Goal: Transaction & Acquisition: Purchase product/service

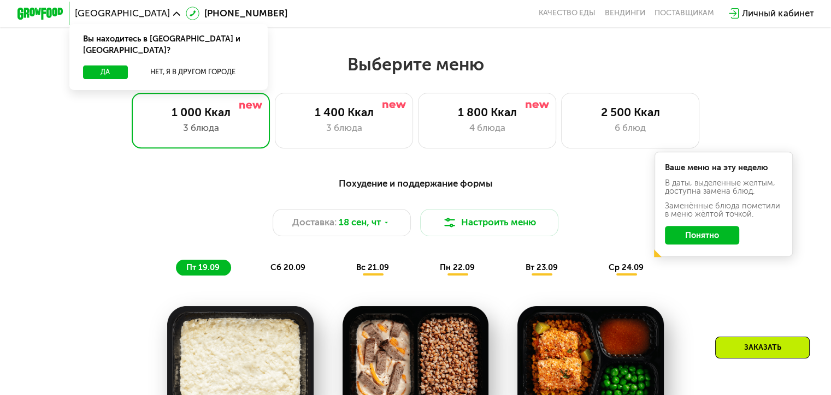
scroll to position [710, 0]
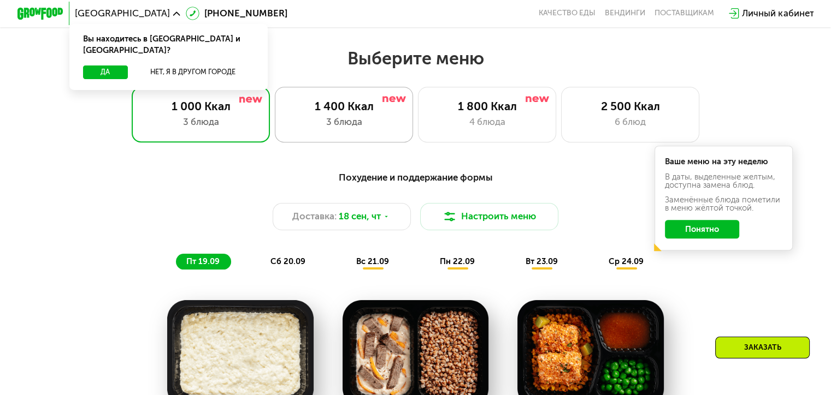
click at [385, 129] on div "3 блюда" at bounding box center [344, 122] width 114 height 14
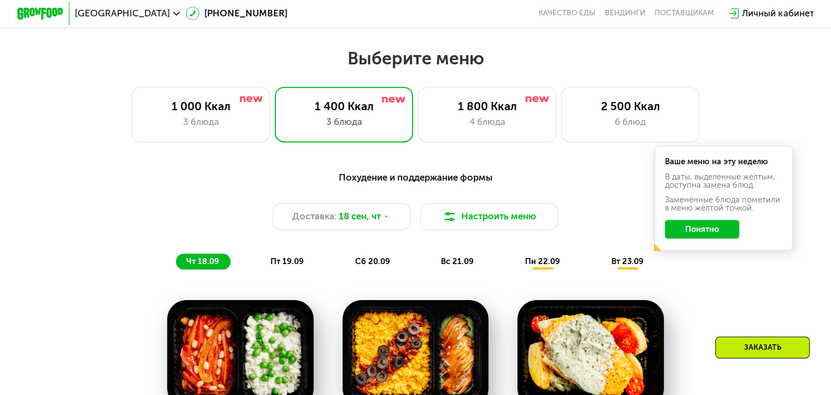
click at [702, 267] on div "Похудение и поддержание формы Доставка: [DATE] Настроить меню чт 18.09 пт 19.09…" at bounding box center [415, 220] width 683 height 100
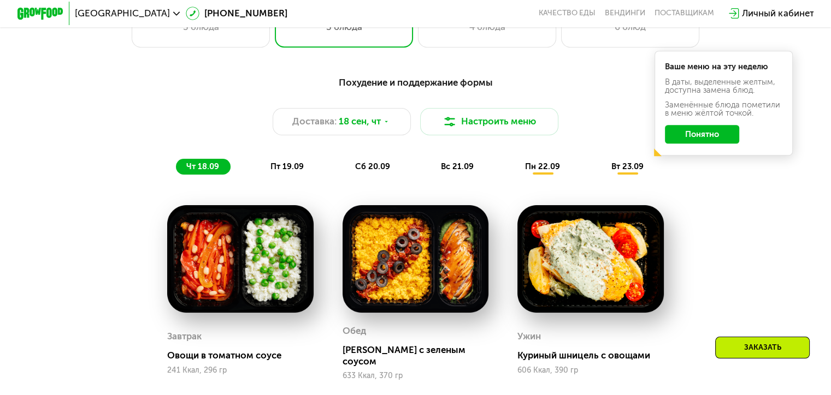
scroll to position [874, 0]
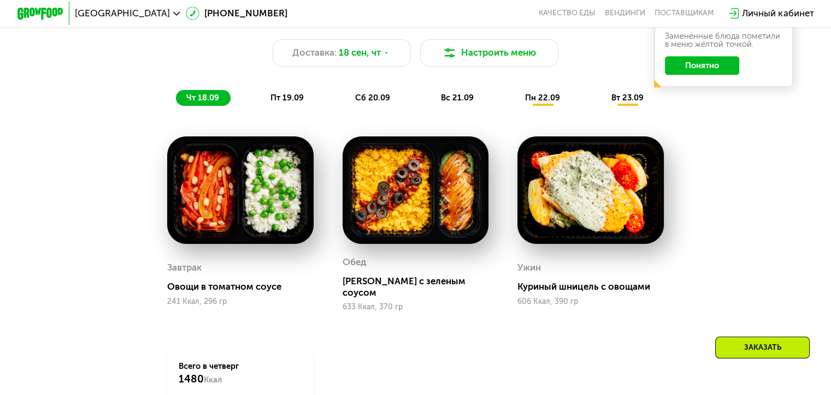
click at [720, 75] on button "Понятно" at bounding box center [702, 65] width 74 height 19
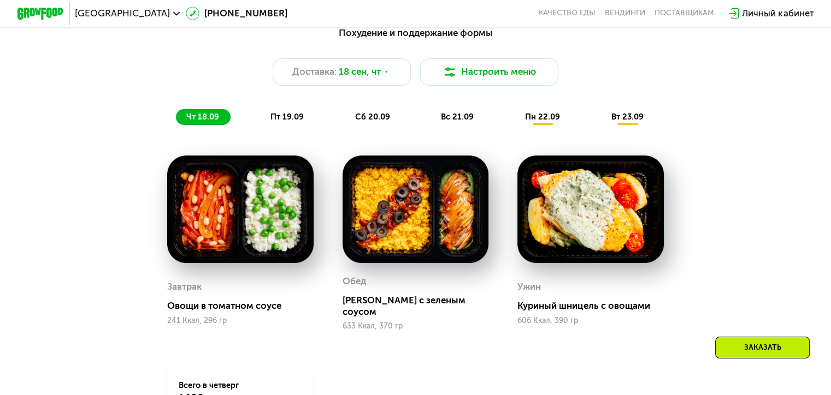
scroll to position [765, 0]
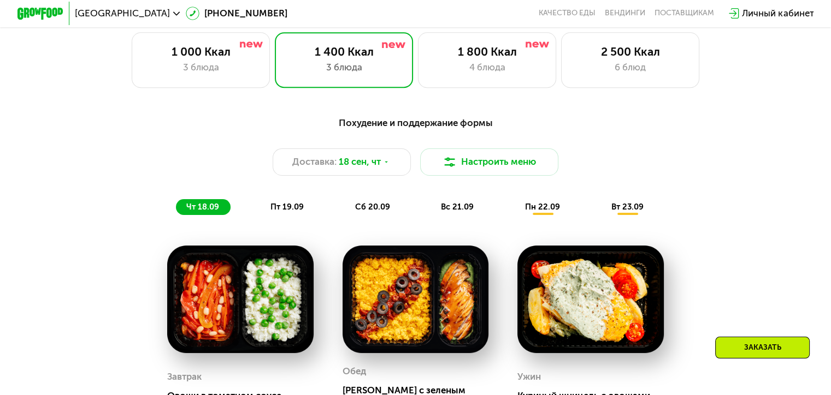
click at [279, 206] on div "пт 19.09" at bounding box center [287, 207] width 55 height 16
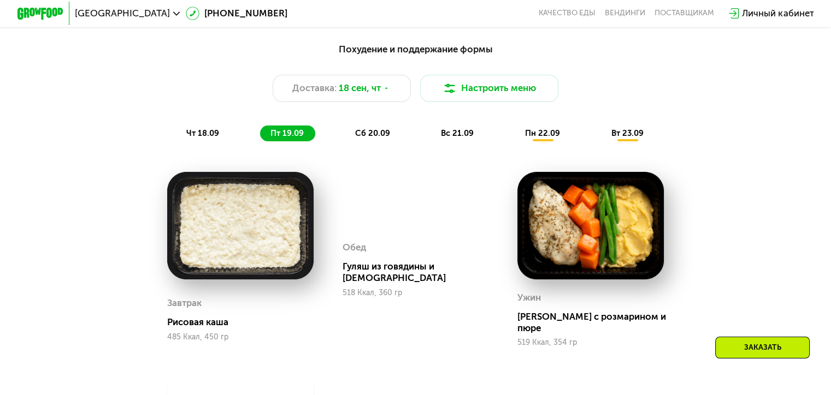
scroll to position [819, 0]
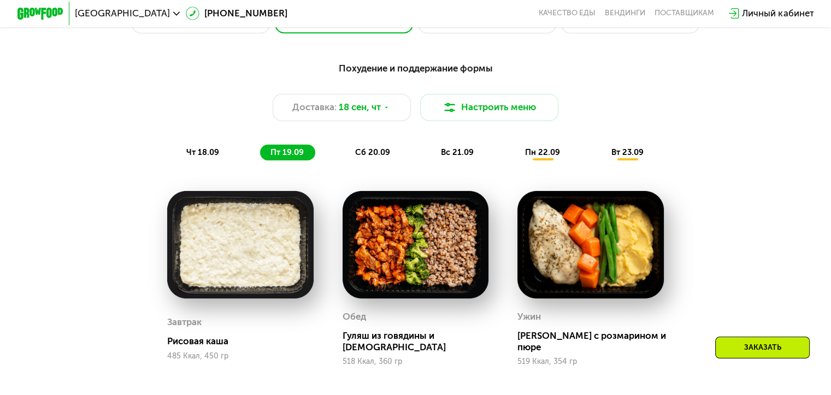
click at [386, 157] on span "сб 20.09" at bounding box center [372, 152] width 35 height 10
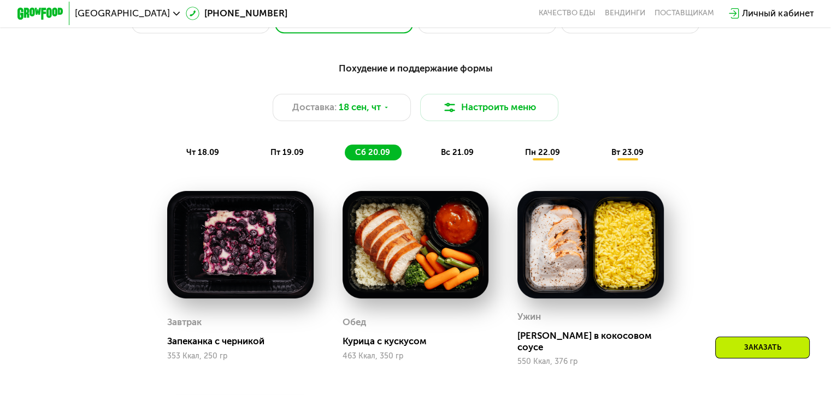
click at [471, 161] on div "вс 21.09" at bounding box center [457, 153] width 55 height 16
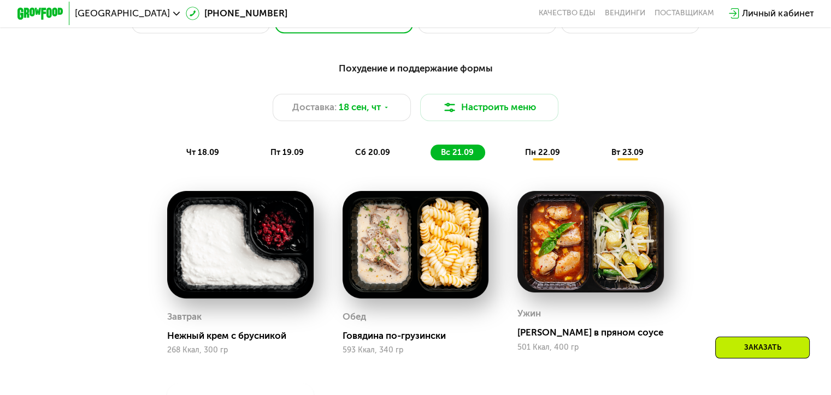
click at [558, 157] on span "пн 22.09" at bounding box center [542, 152] width 35 height 10
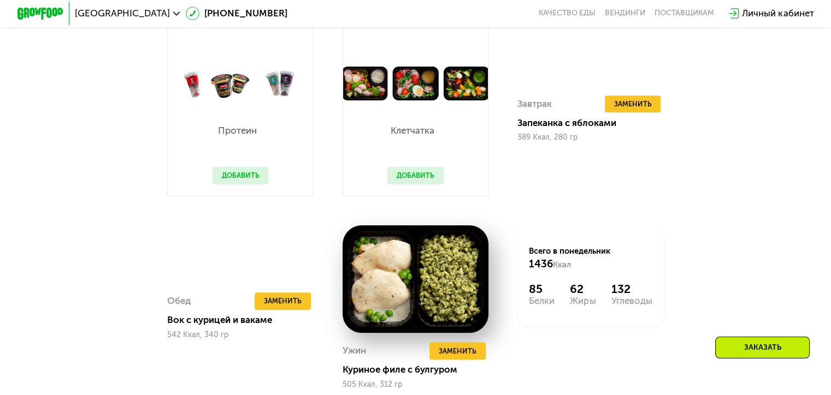
scroll to position [928, 0]
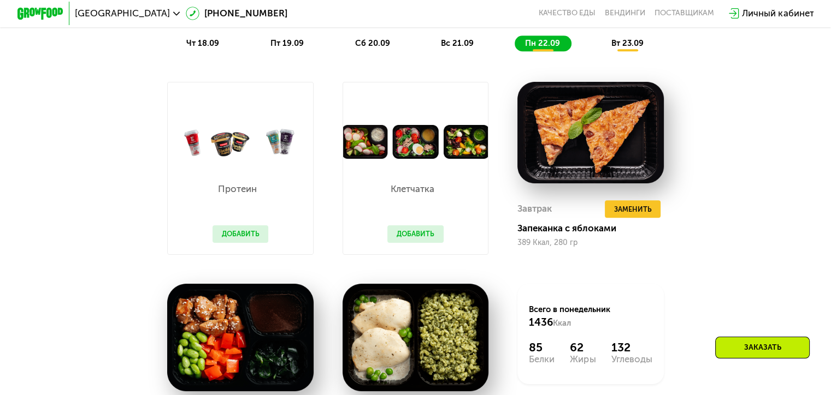
click at [428, 170] on div "Клетчатка Добавить" at bounding box center [415, 207] width 79 height 96
drag, startPoint x: 406, startPoint y: 208, endPoint x: 405, endPoint y: 245, distance: 37.2
click at [406, 210] on div "Клетчатка Добавить" at bounding box center [415, 207] width 79 height 96
click at [406, 250] on div "Клетчатка Добавить" at bounding box center [415, 207] width 79 height 96
click at [406, 243] on button "Добавить" at bounding box center [415, 234] width 56 height 17
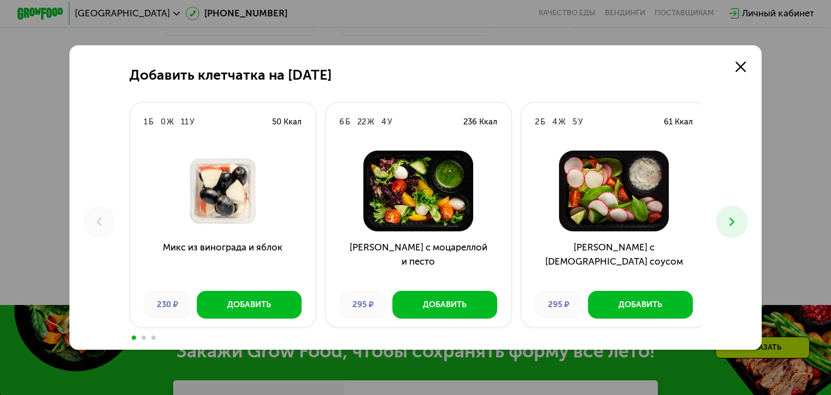
scroll to position [1147, 0]
click at [738, 226] on icon at bounding box center [732, 222] width 14 height 14
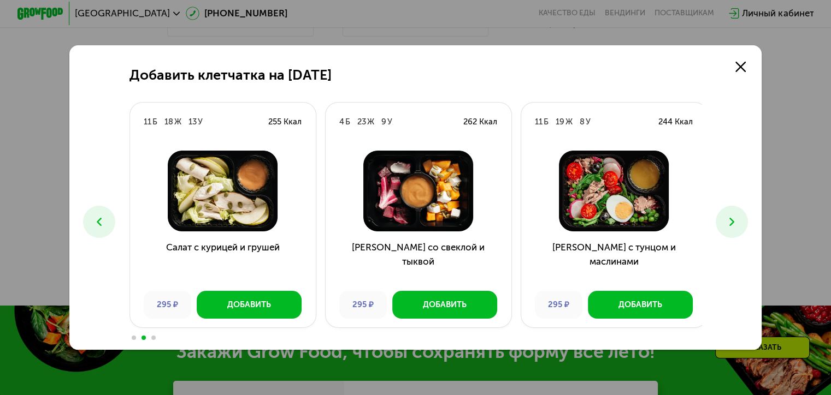
click at [721, 211] on div "Добавить клетчатка на [DATE] 1 Б 0 Ж 11 У 50 Ккал Микс из винограда и яблок 230…" at bounding box center [415, 197] width 693 height 305
click at [732, 218] on use at bounding box center [731, 222] width 5 height 8
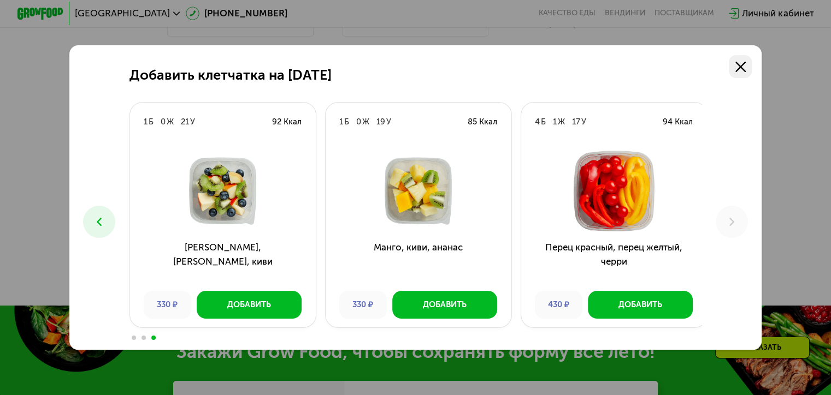
click at [743, 67] on use at bounding box center [740, 67] width 10 height 10
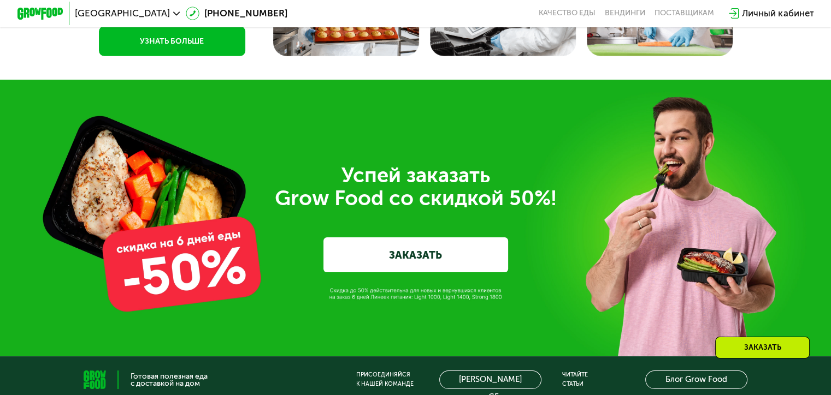
scroll to position [3659, 0]
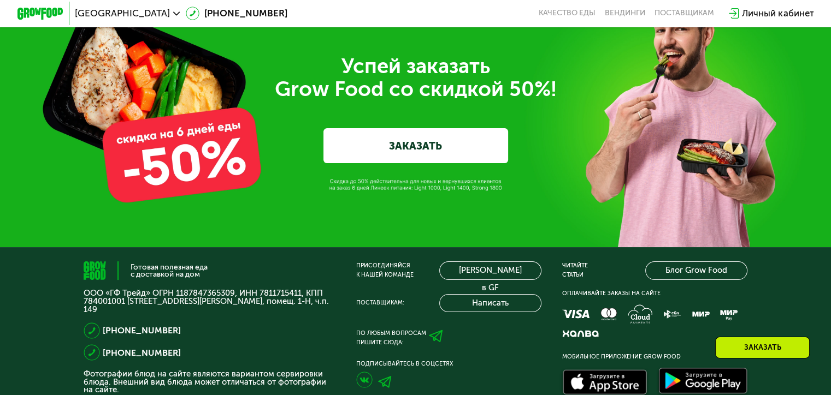
click at [389, 163] on link "ЗАКАЗАТЬ" at bounding box center [415, 145] width 185 height 34
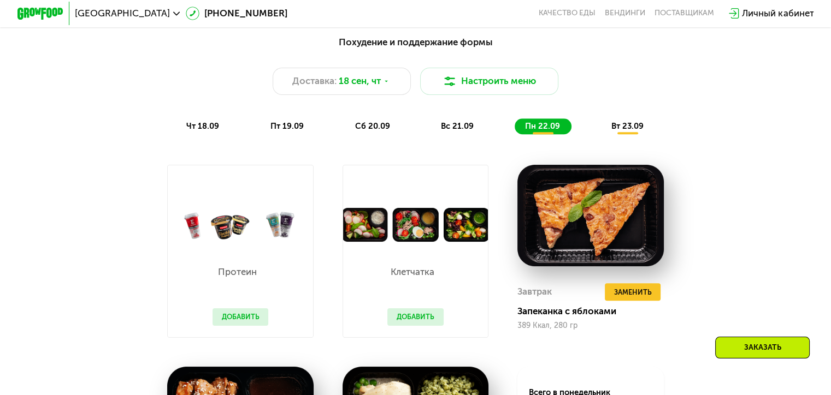
scroll to position [836, 0]
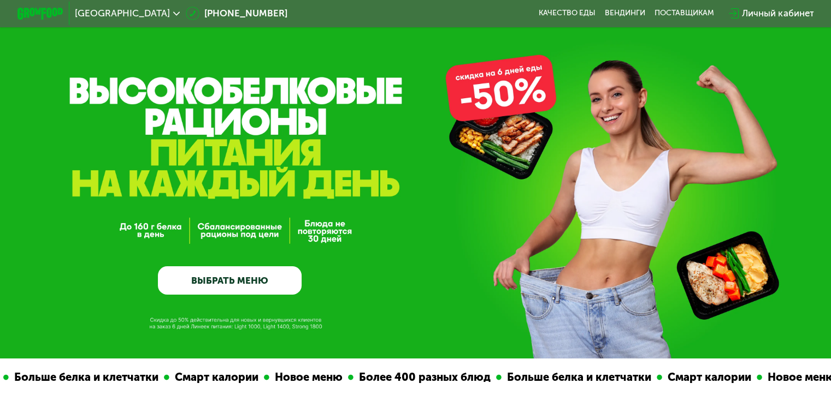
click at [211, 286] on link "ВЫБРАТЬ МЕНЮ" at bounding box center [230, 281] width 144 height 29
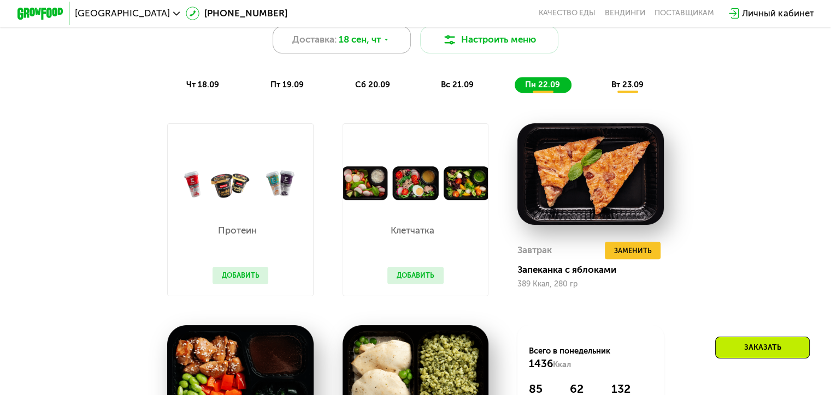
scroll to position [789, 0]
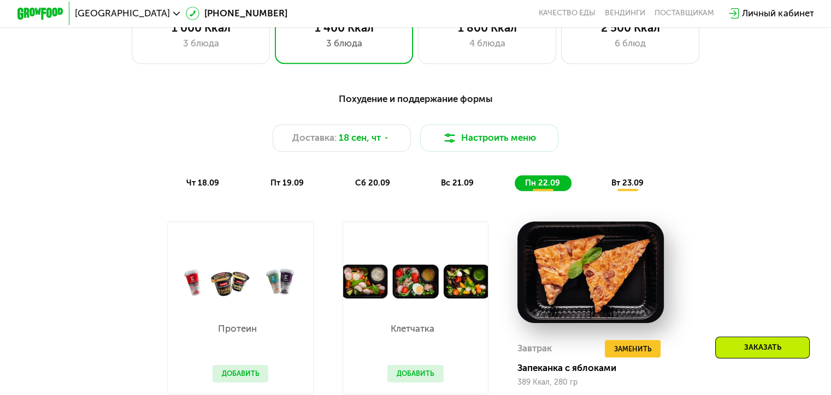
click at [397, 180] on div "чт 18.09 пт 19.09 сб 20.09 вс 21.09 пн 22.09 вт 23.09" at bounding box center [415, 183] width 479 height 16
click at [388, 187] on span "сб 20.09" at bounding box center [372, 183] width 35 height 10
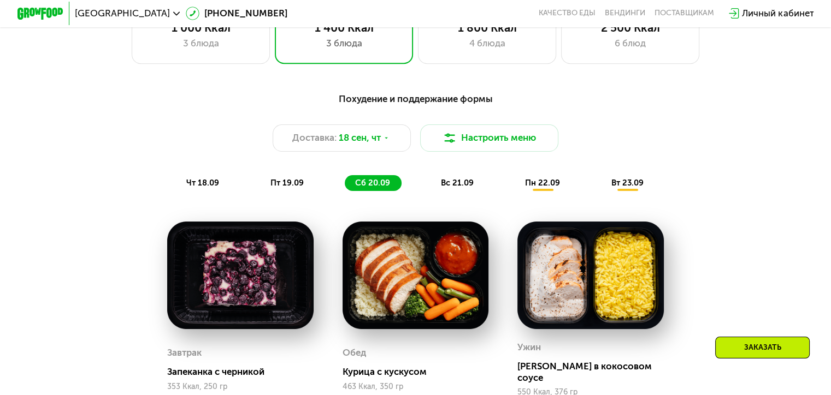
click at [770, 348] on div "Заказать" at bounding box center [762, 348] width 94 height 22
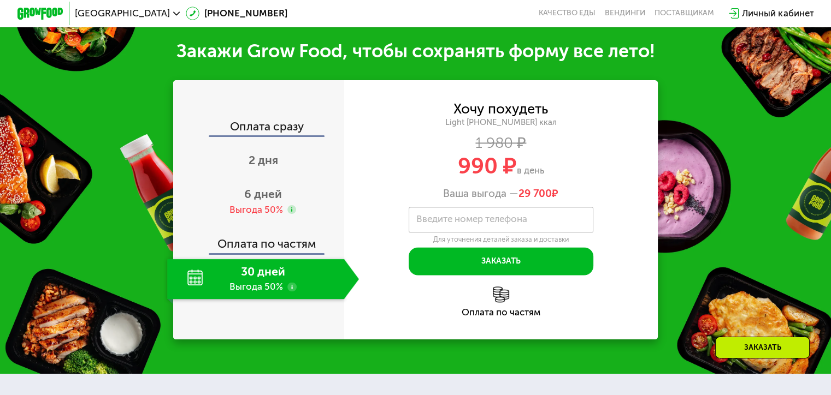
scroll to position [1390, 0]
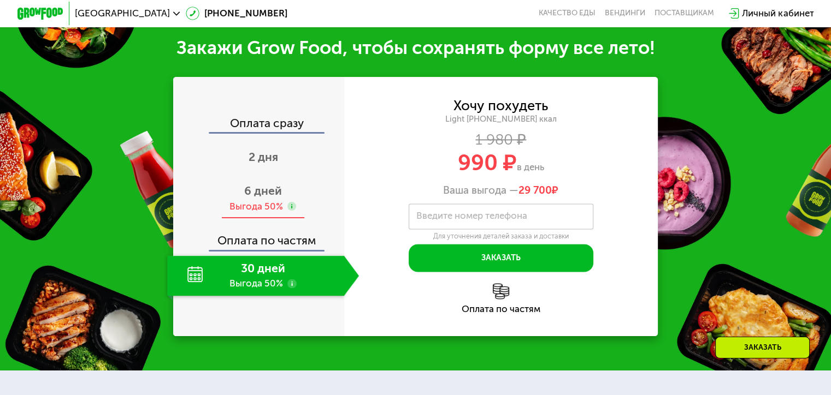
click at [262, 194] on span "6 дней" at bounding box center [263, 191] width 38 height 14
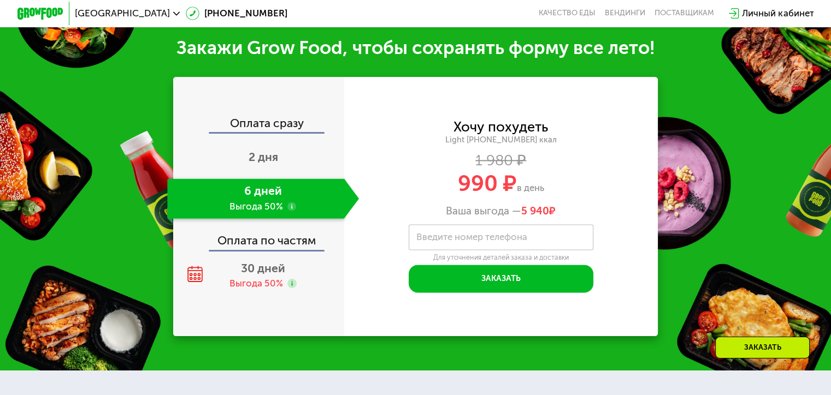
click at [293, 208] on use at bounding box center [291, 206] width 9 height 9
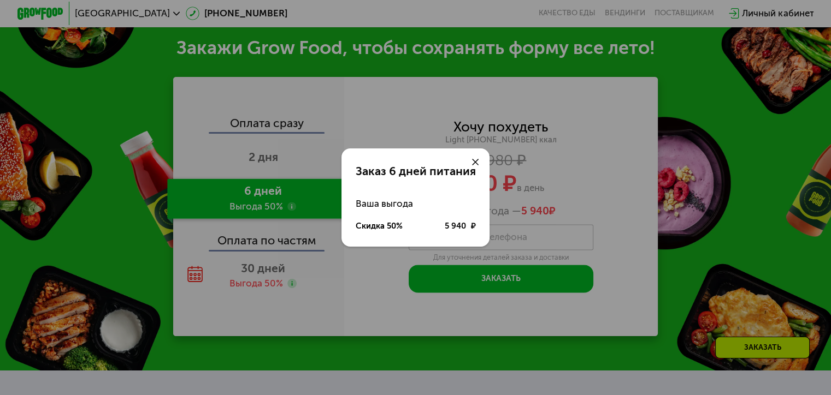
click at [477, 161] on icon at bounding box center [475, 162] width 7 height 7
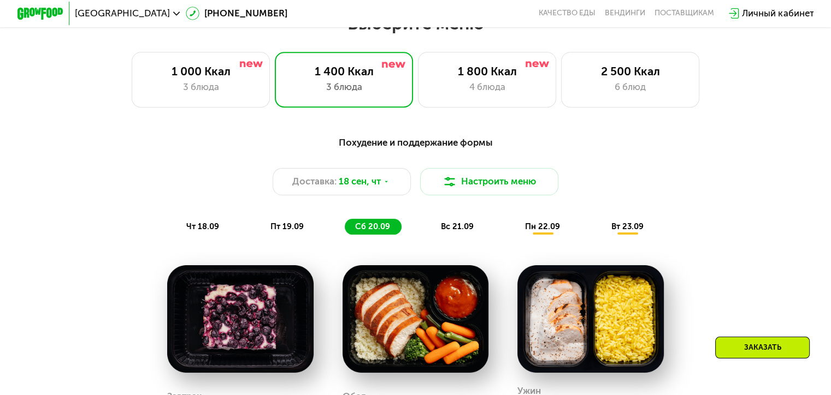
scroll to position [744, 0]
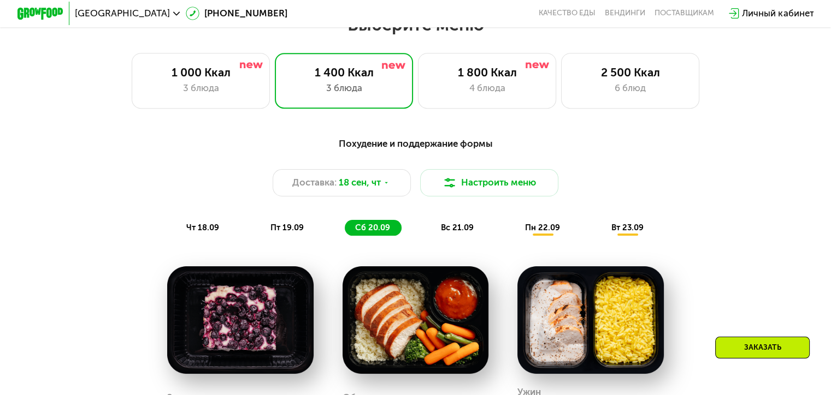
drag, startPoint x: 460, startPoint y: 233, endPoint x: 506, endPoint y: 224, distance: 47.3
click at [460, 233] on span "вс 21.09" at bounding box center [457, 228] width 33 height 10
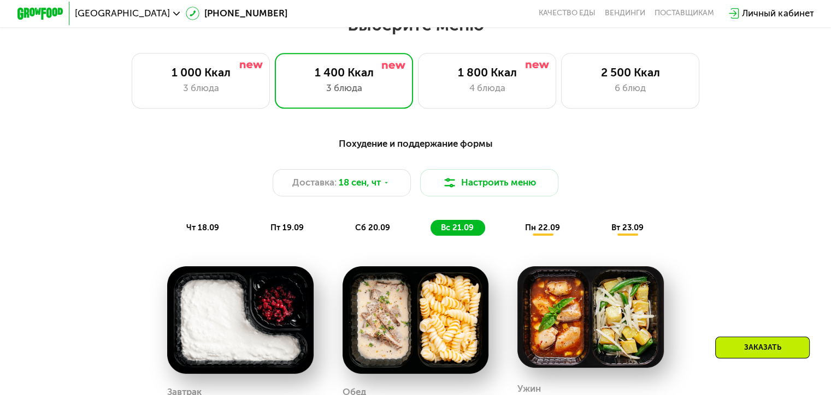
click at [635, 225] on div "вт 23.09" at bounding box center [628, 228] width 54 height 16
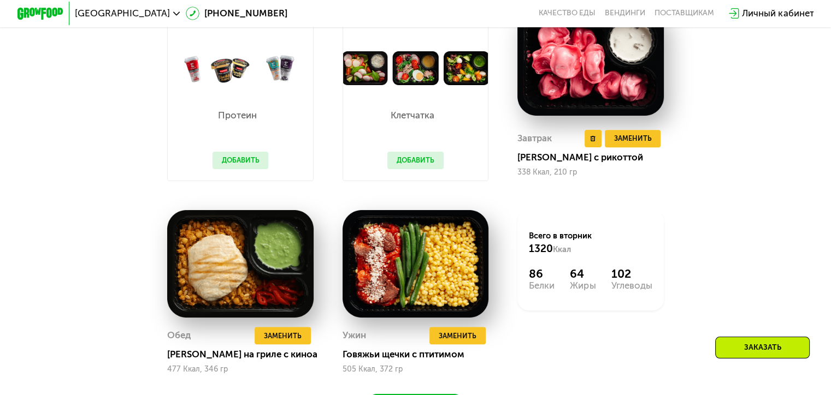
scroll to position [1126, 0]
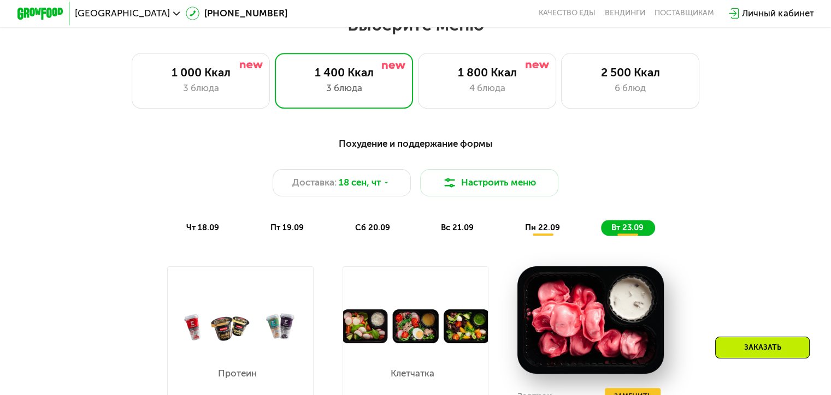
click at [543, 233] on span "пн 22.09" at bounding box center [542, 228] width 35 height 10
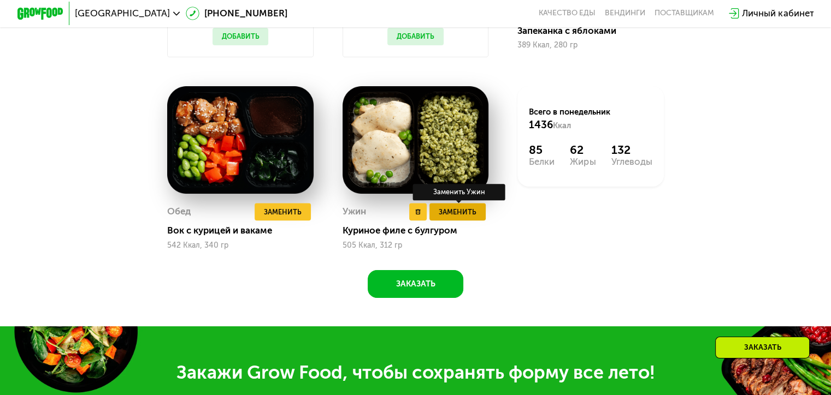
click at [480, 221] on button "Заменить" at bounding box center [457, 211] width 56 height 17
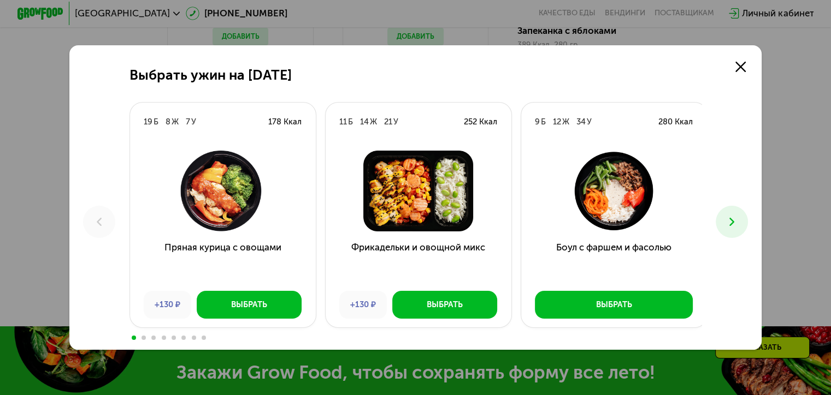
click at [738, 227] on icon at bounding box center [732, 222] width 14 height 14
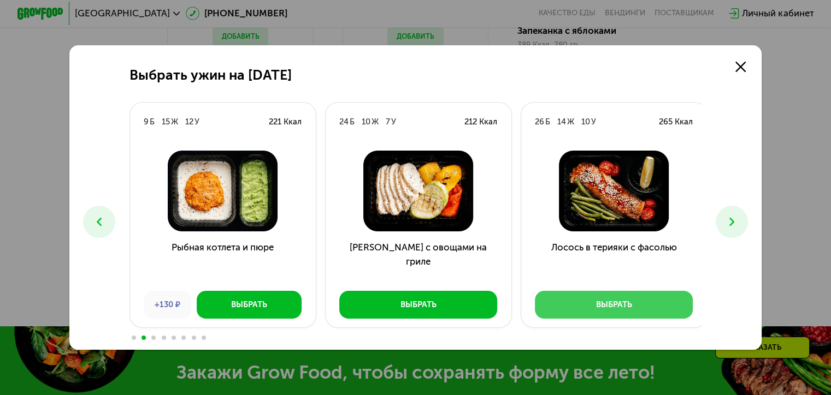
click at [623, 305] on div "Выбрать" at bounding box center [614, 304] width 36 height 11
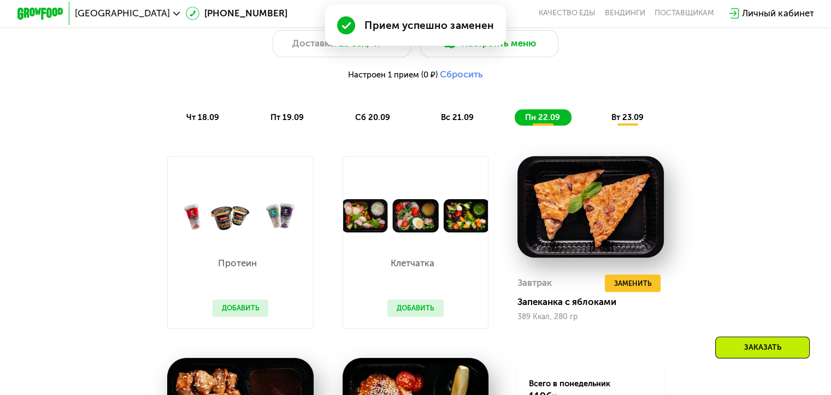
scroll to position [882, 0]
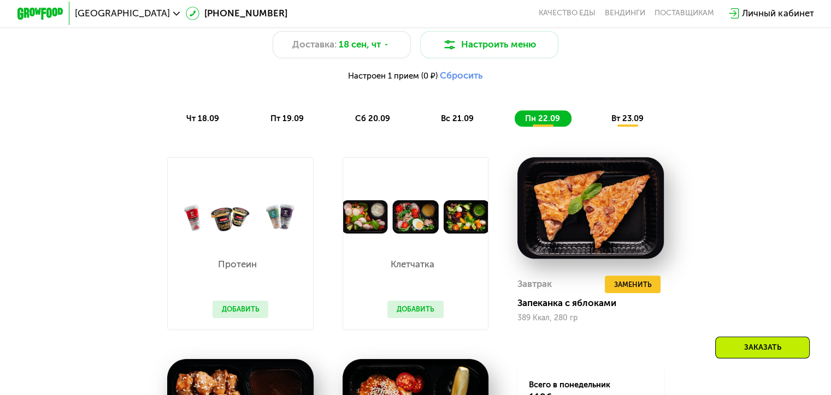
click at [452, 122] on span "вс 21.09" at bounding box center [457, 119] width 33 height 10
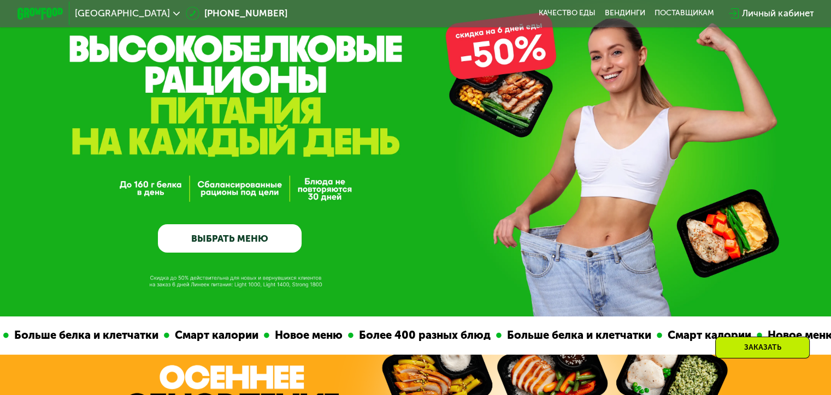
scroll to position [0, 0]
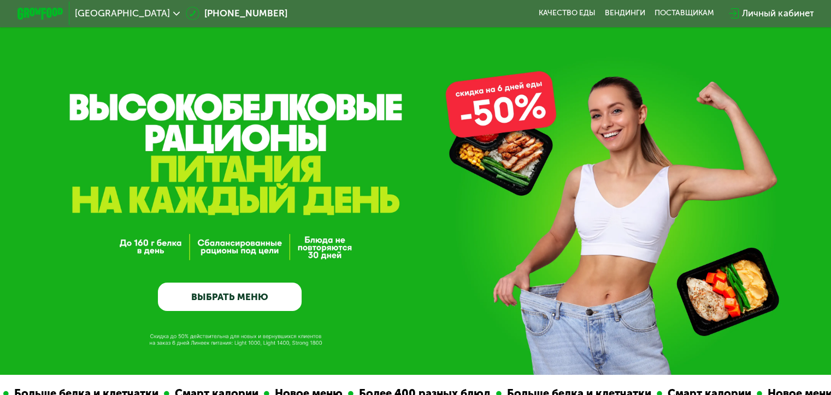
click at [212, 306] on link "ВЫБРАТЬ МЕНЮ" at bounding box center [230, 297] width 144 height 29
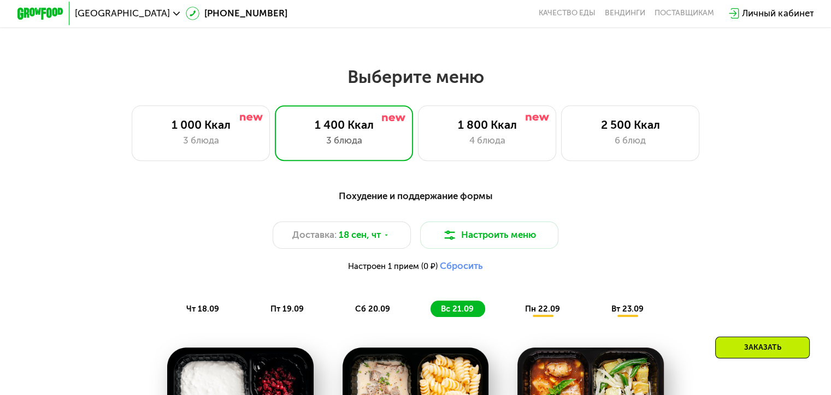
scroll to position [625, 0]
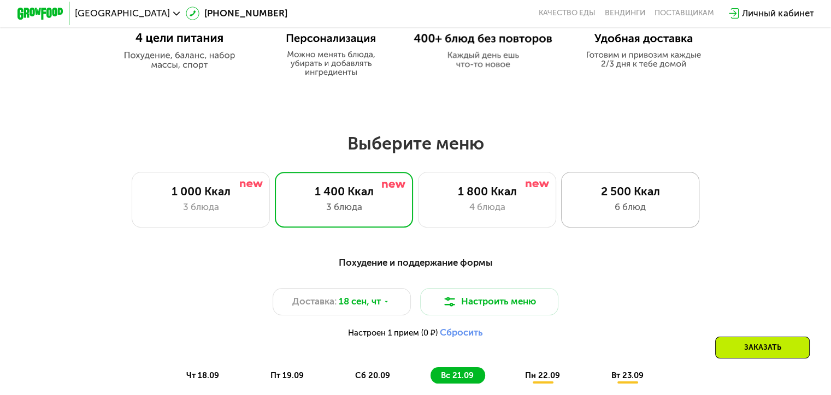
click at [597, 214] on div "6 блюд" at bounding box center [630, 207] width 114 height 14
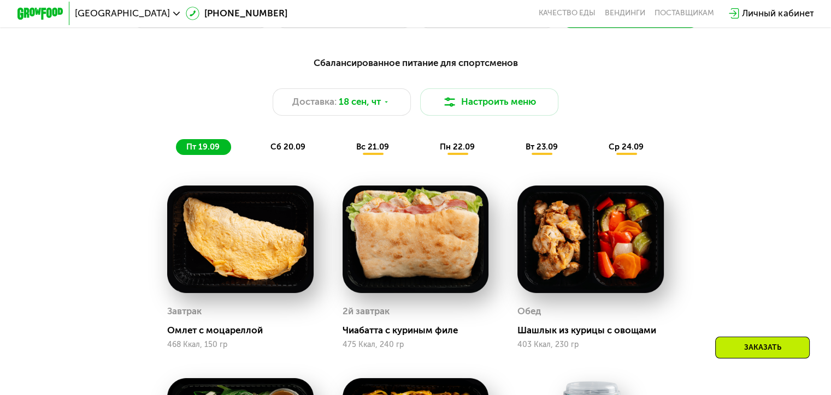
scroll to position [734, 0]
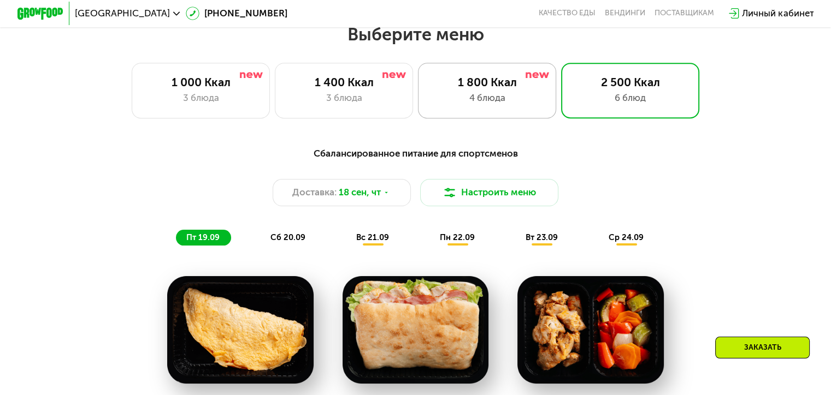
click at [484, 103] on div "4 блюда" at bounding box center [487, 98] width 114 height 14
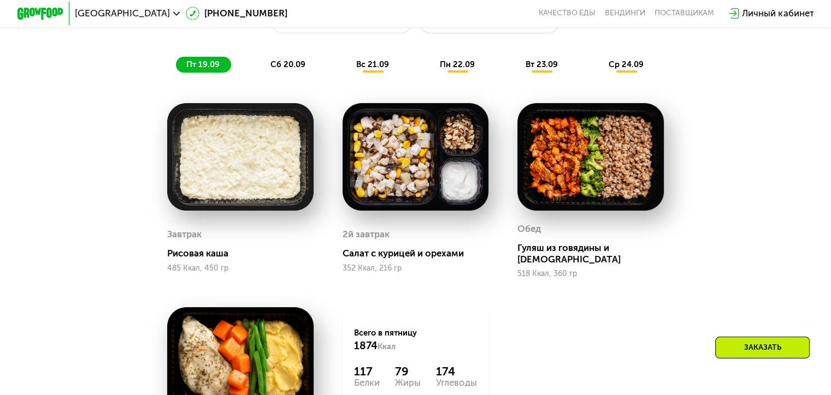
scroll to position [843, 0]
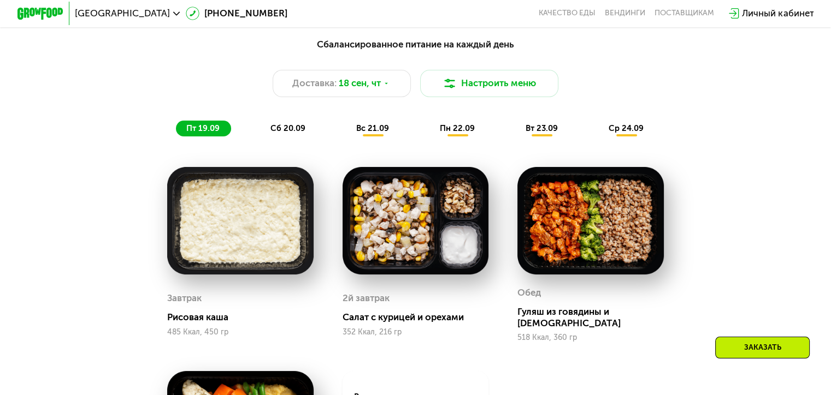
click at [282, 125] on div "сб 20.09" at bounding box center [288, 129] width 57 height 16
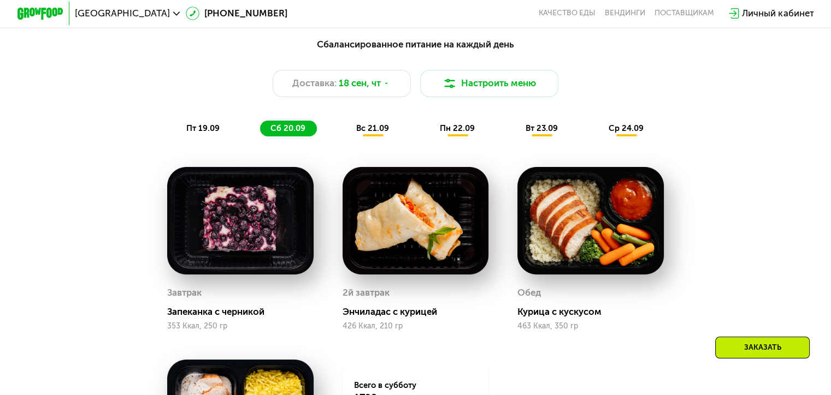
click at [371, 133] on span "вс 21.09" at bounding box center [372, 128] width 33 height 10
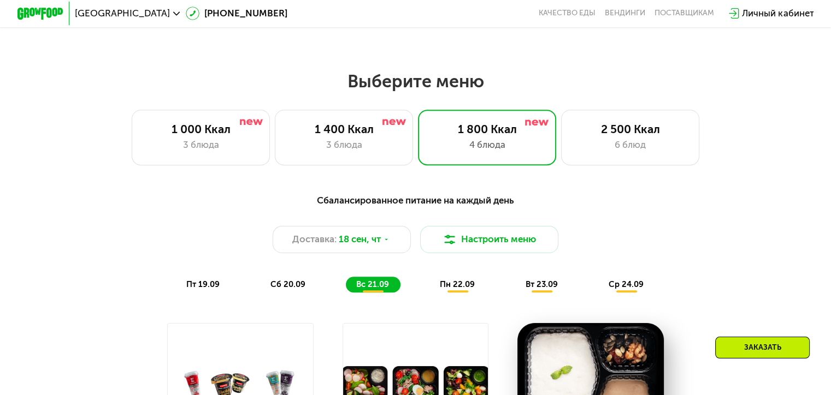
scroll to position [734, 0]
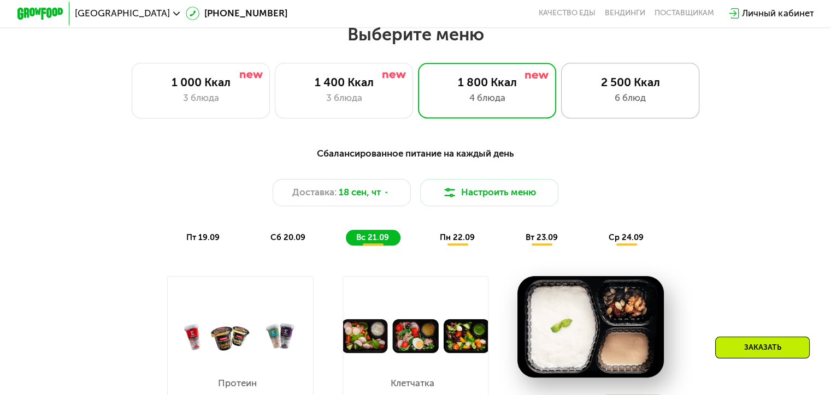
drag, startPoint x: 631, startPoint y: 101, endPoint x: 631, endPoint y: 140, distance: 38.8
click at [631, 102] on div "6 блюд" at bounding box center [630, 98] width 114 height 14
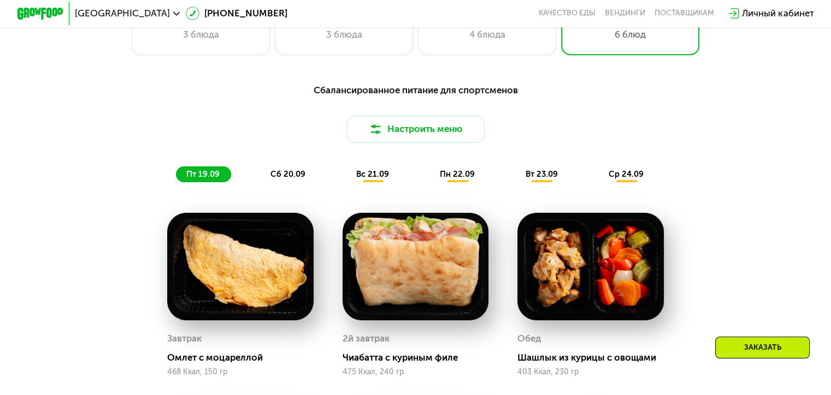
scroll to position [843, 0]
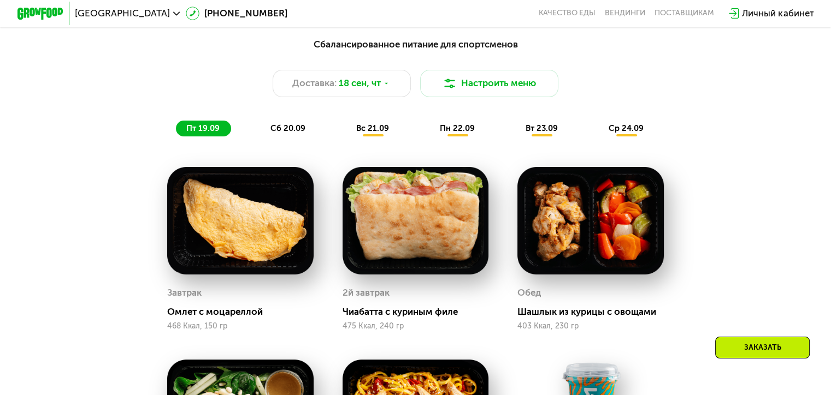
click at [533, 137] on div "вт 23.09" at bounding box center [542, 129] width 54 height 16
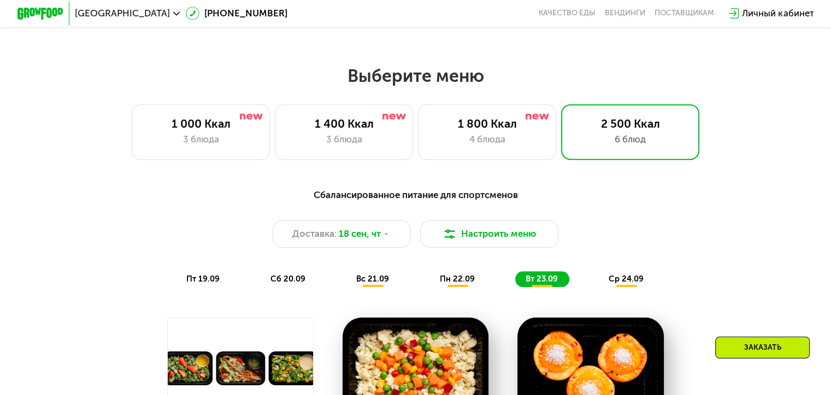
scroll to position [789, 0]
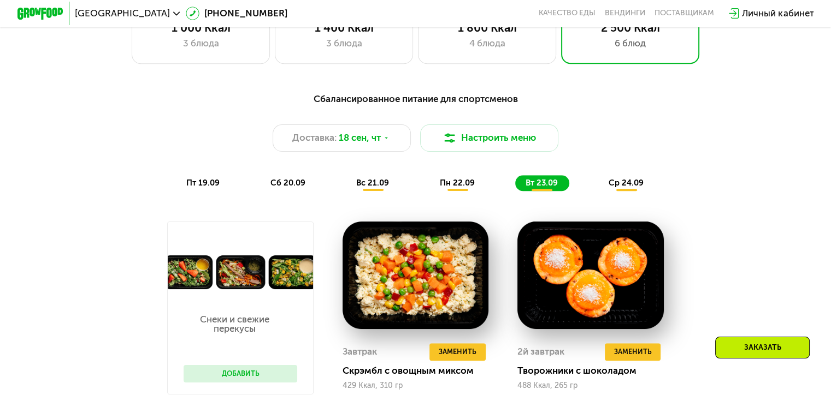
click at [625, 192] on div "ср 24.09" at bounding box center [626, 183] width 57 height 16
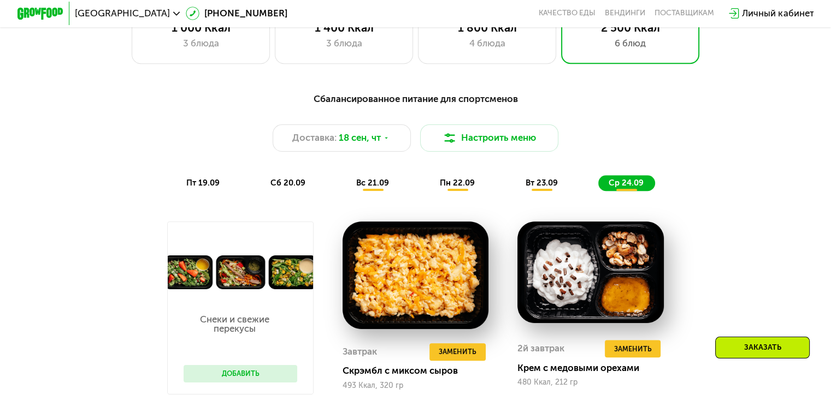
click at [280, 188] on span "сб 20.09" at bounding box center [287, 183] width 35 height 10
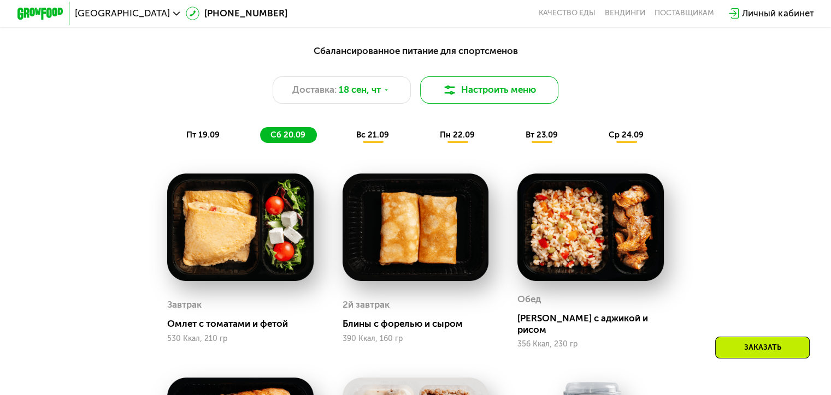
scroll to position [898, 0]
